Goal: Task Accomplishment & Management: Manage account settings

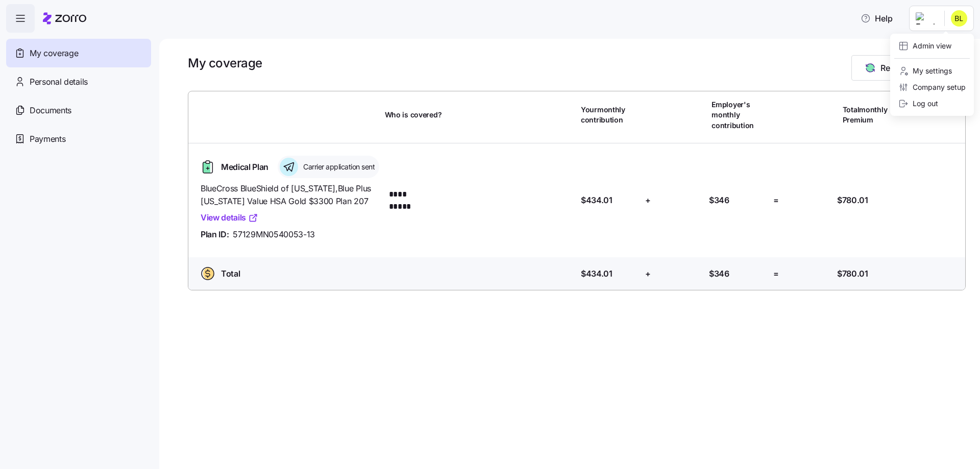
click at [928, 14] on html "**********" at bounding box center [490, 231] width 980 height 463
click at [951, 49] on div "Admin view" at bounding box center [924, 45] width 53 height 11
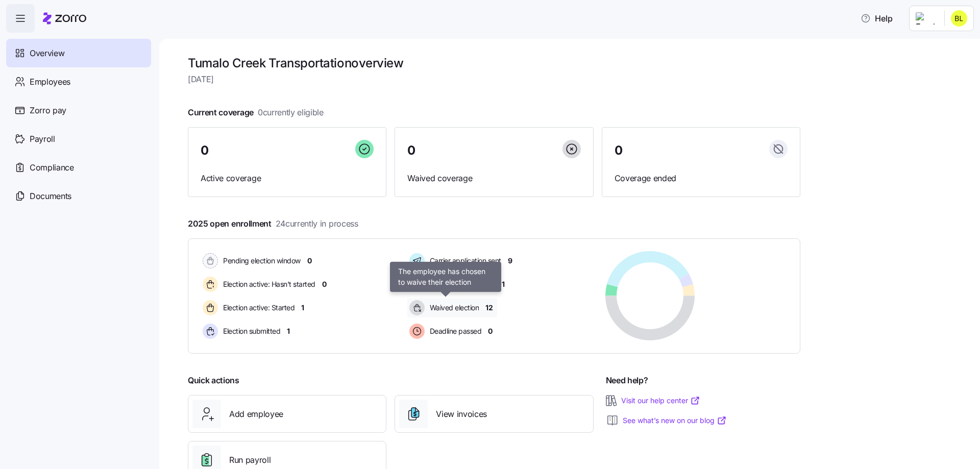
click at [469, 309] on span "Waived election" at bounding box center [453, 308] width 53 height 10
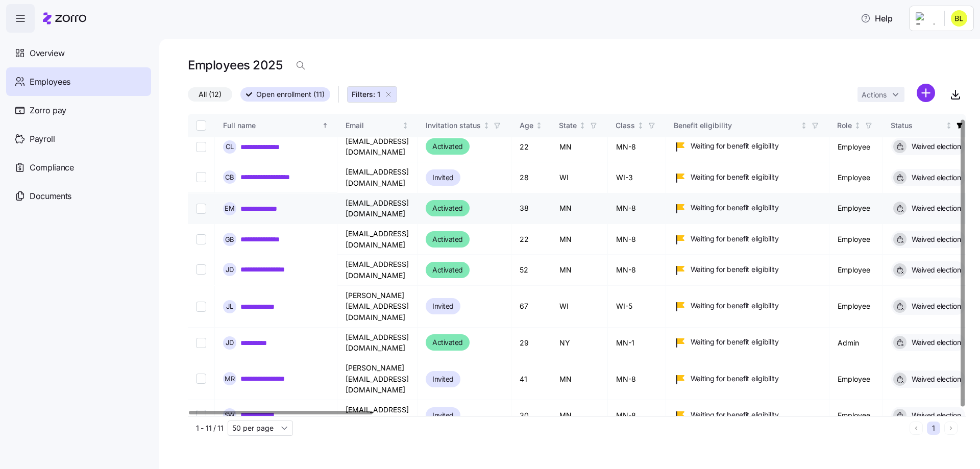
scroll to position [7, 0]
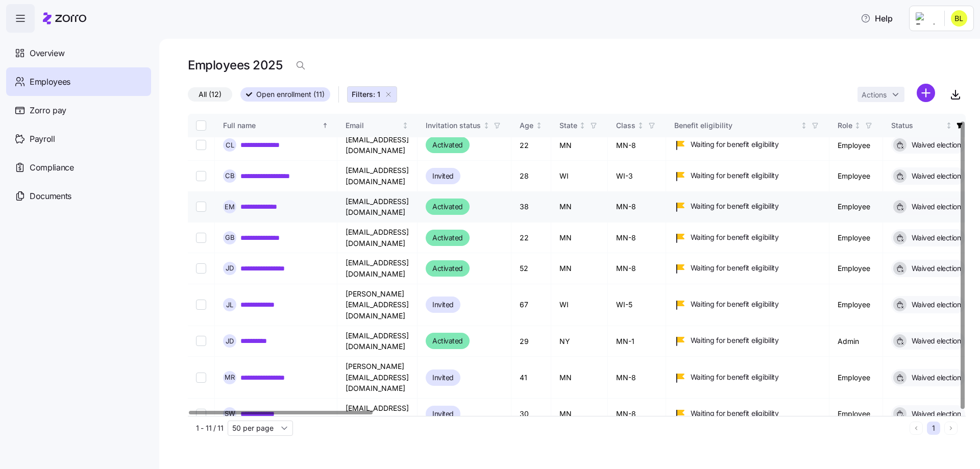
click at [212, 93] on span "All (12)" at bounding box center [209, 94] width 23 height 13
click at [188, 97] on input "All (12)" at bounding box center [188, 97] width 0 height 0
